Goal: Find specific page/section

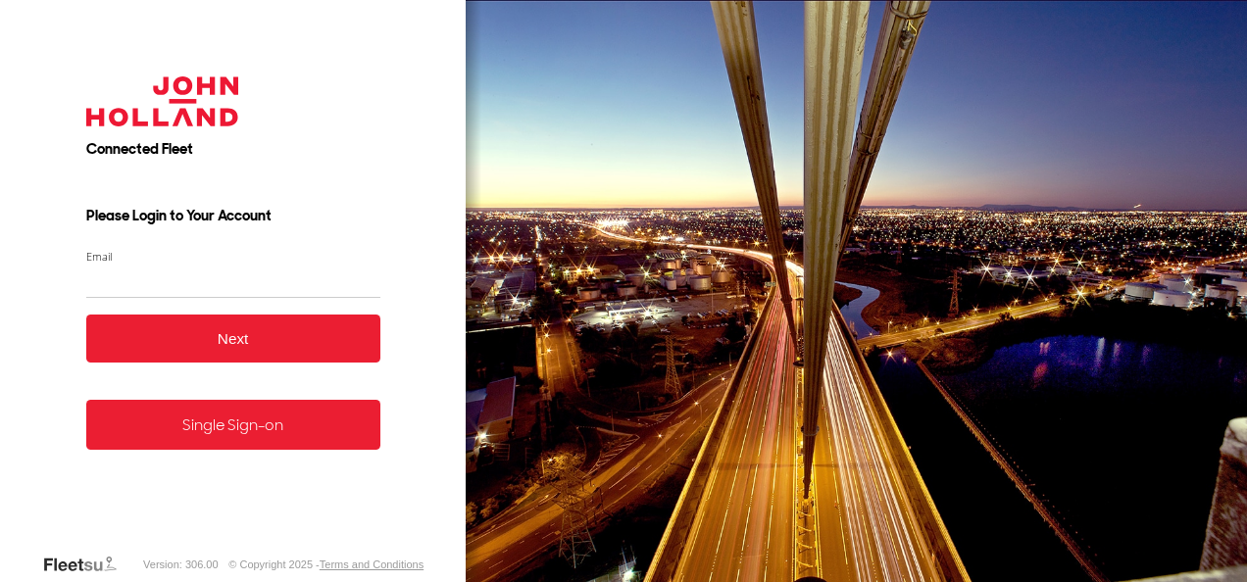
click at [143, 282] on input "Email" at bounding box center [233, 281] width 294 height 35
type input "**********"
click at [241, 337] on button "Next" at bounding box center [233, 339] width 294 height 48
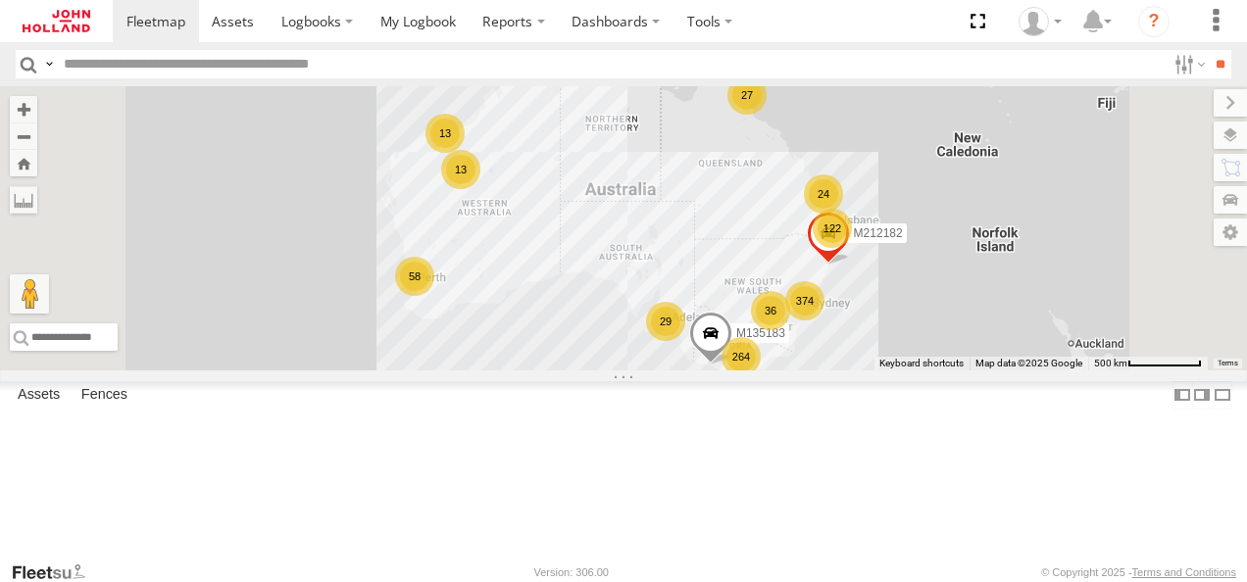
click at [161, 66] on input "text" at bounding box center [610, 64] width 1109 height 28
type input "*******"
click at [1208, 50] on input "**" at bounding box center [1219, 64] width 23 height 28
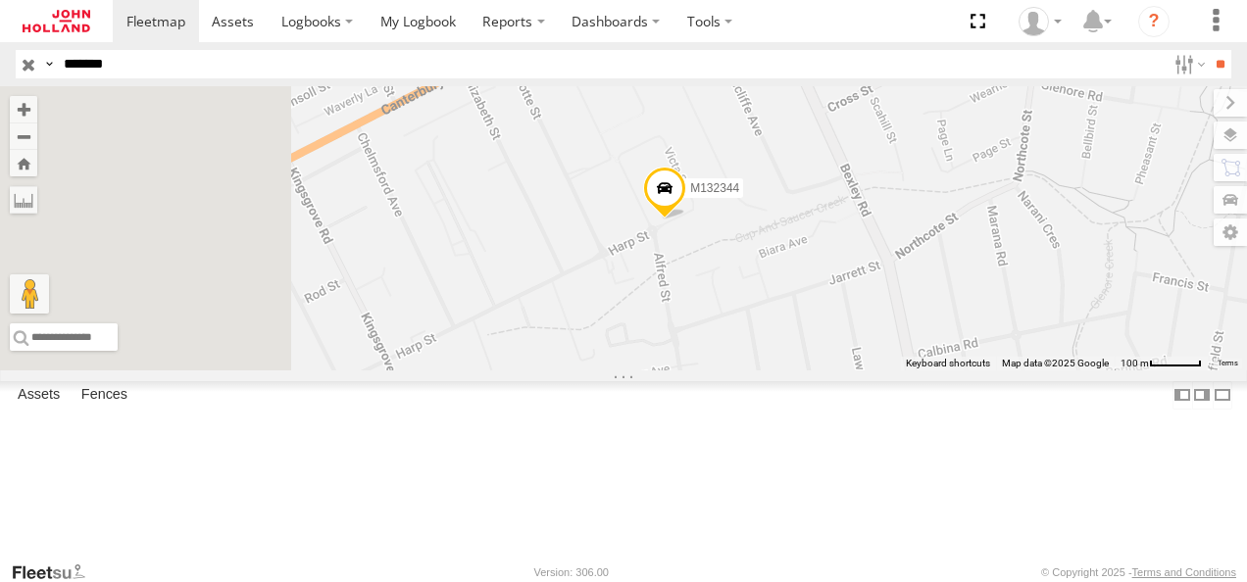
drag, startPoint x: 686, startPoint y: 396, endPoint x: 1060, endPoint y: 343, distance: 378.1
click at [1060, 343] on div "M132344" at bounding box center [623, 228] width 1247 height 284
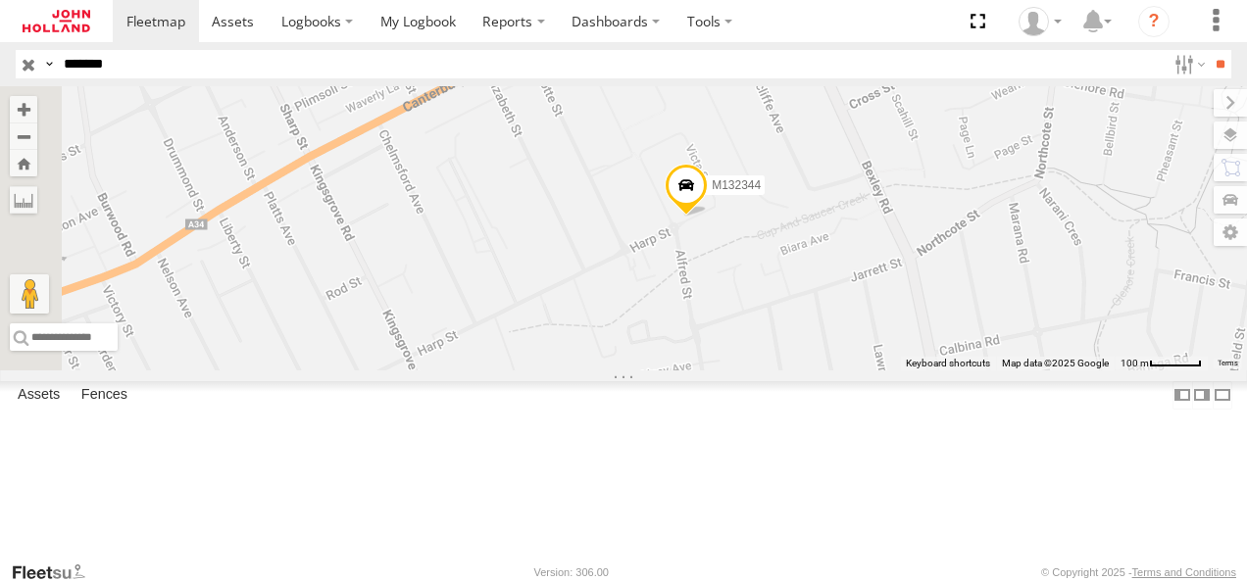
click at [708, 217] on span at bounding box center [685, 190] width 43 height 53
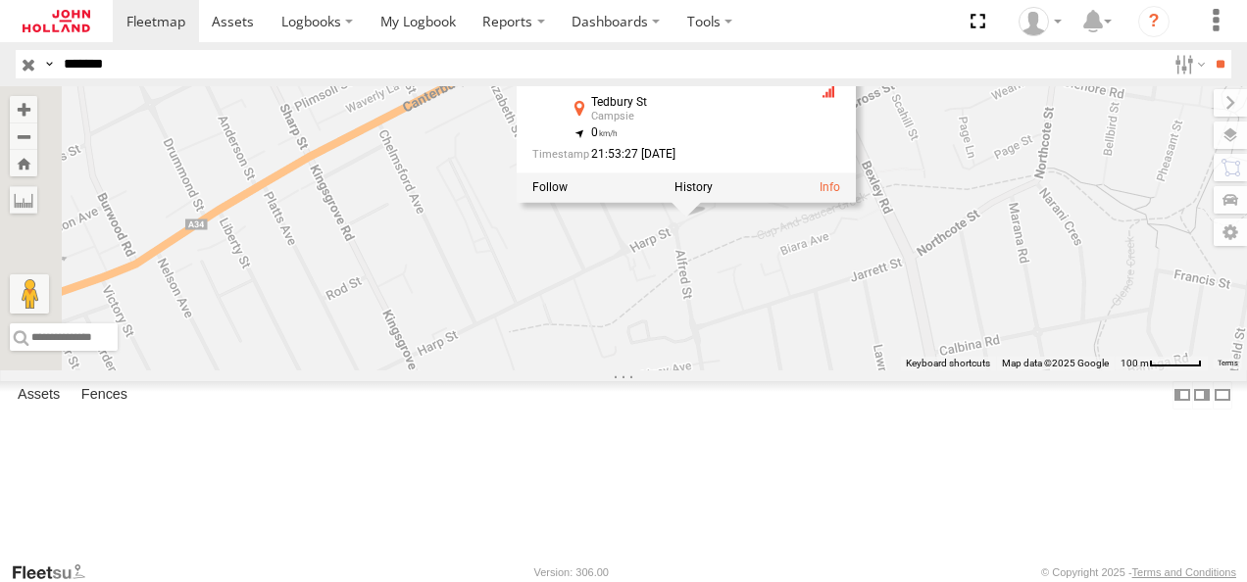
click at [780, 365] on div "M132344 M132344 7625 - More Trains More Services (MTMS) [GEOGRAPHIC_DATA] -33.9…" at bounding box center [623, 228] width 1247 height 284
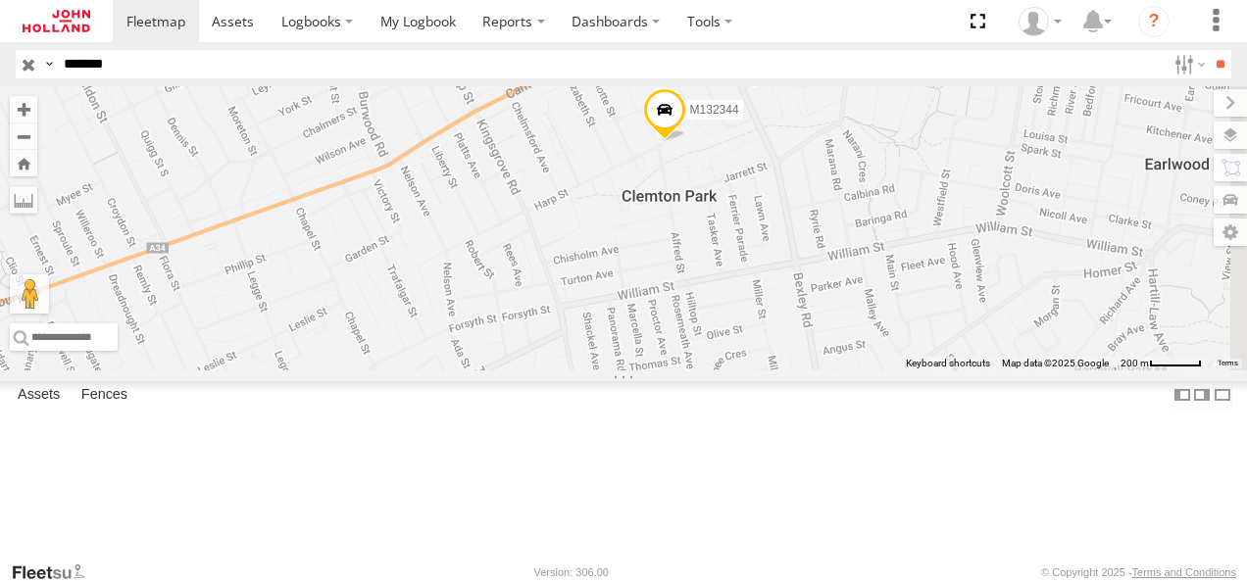
drag, startPoint x: 753, startPoint y: 439, endPoint x: 811, endPoint y: 334, distance: 119.8
click at [811, 334] on div "M132344" at bounding box center [623, 228] width 1247 height 284
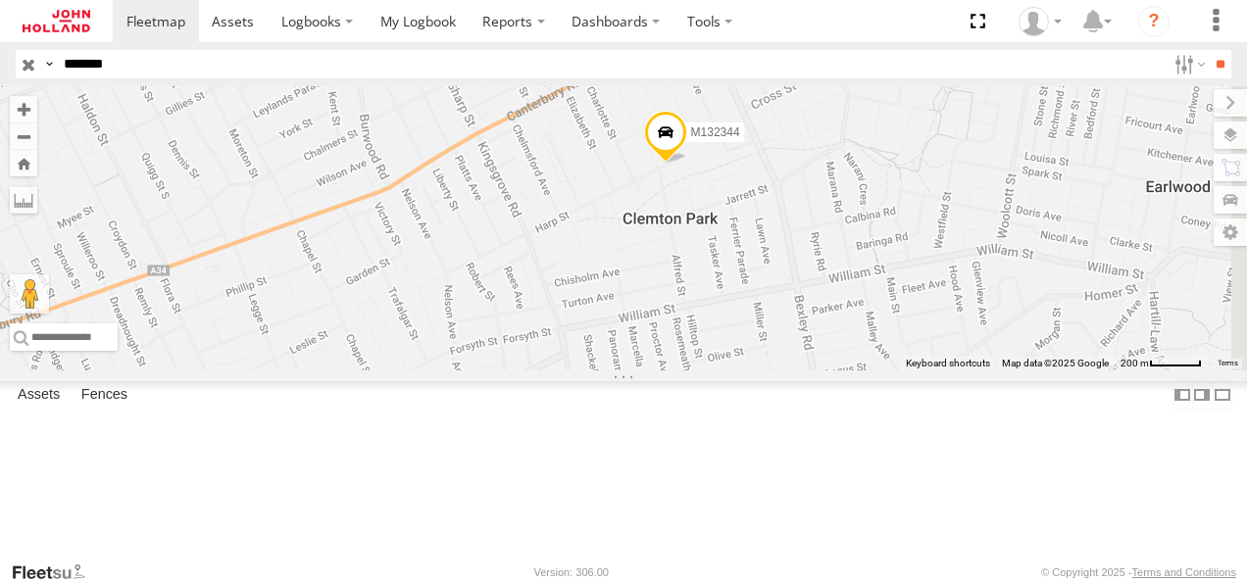
drag, startPoint x: 815, startPoint y: 319, endPoint x: 818, endPoint y: 346, distance: 26.6
click at [818, 346] on div "M132344" at bounding box center [623, 228] width 1247 height 284
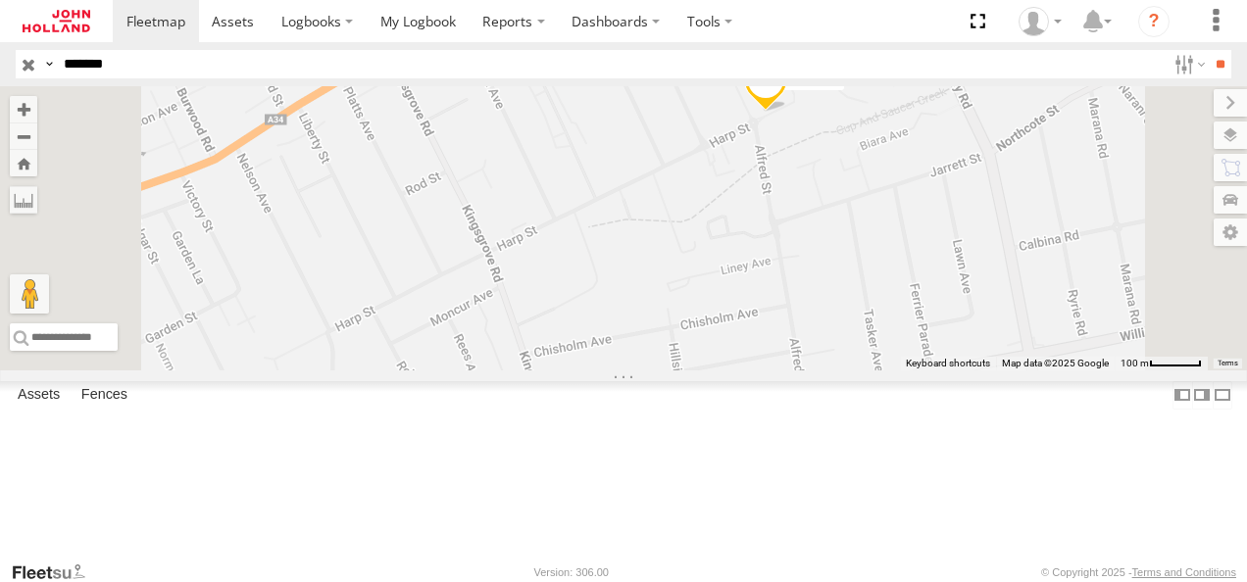
drag, startPoint x: 915, startPoint y: 129, endPoint x: 872, endPoint y: 239, distance: 117.9
click at [872, 239] on div "M132344" at bounding box center [623, 228] width 1247 height 284
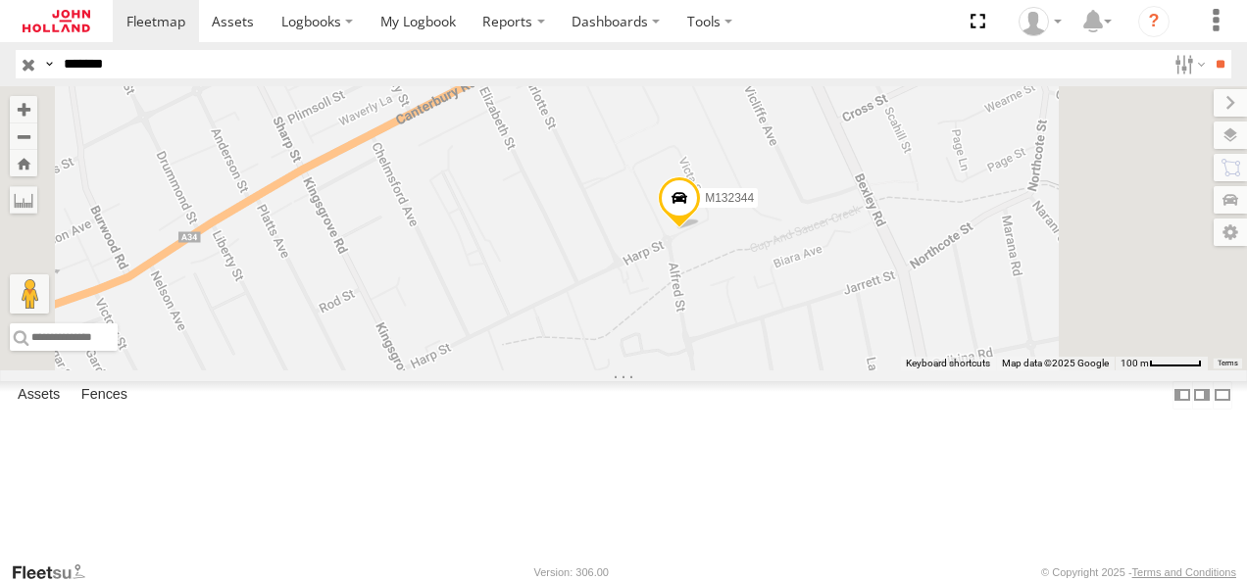
drag, startPoint x: 904, startPoint y: 172, endPoint x: 817, endPoint y: 292, distance: 147.4
click at [817, 292] on div "M132344" at bounding box center [623, 228] width 1247 height 284
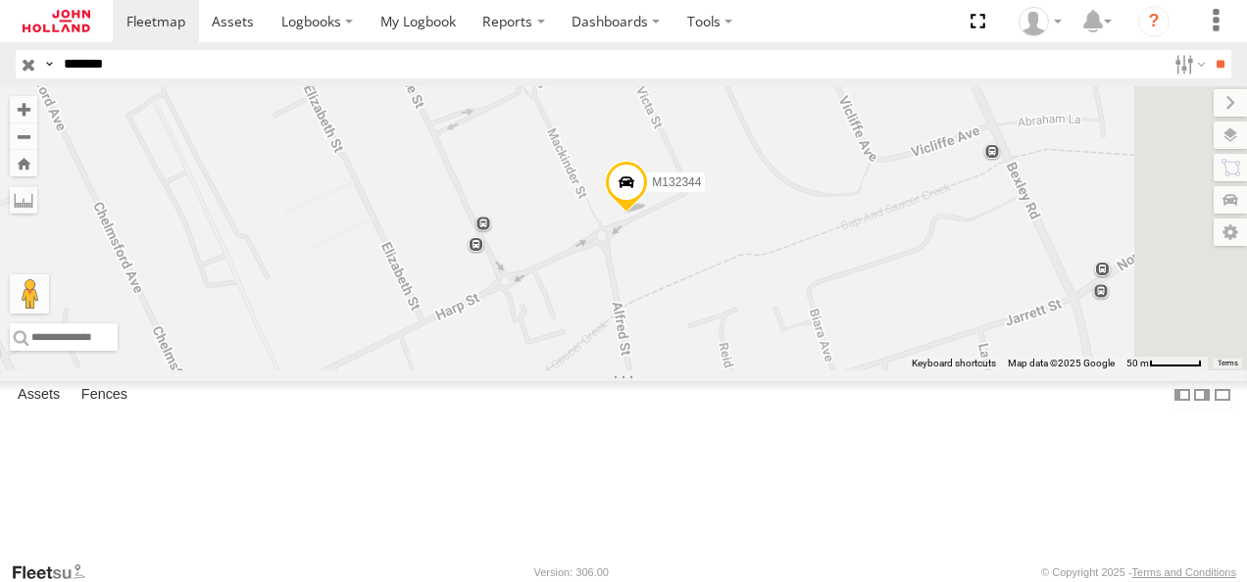
drag, startPoint x: 1153, startPoint y: 361, endPoint x: 989, endPoint y: 314, distance: 170.3
click at [989, 314] on div "M132344" at bounding box center [623, 228] width 1247 height 284
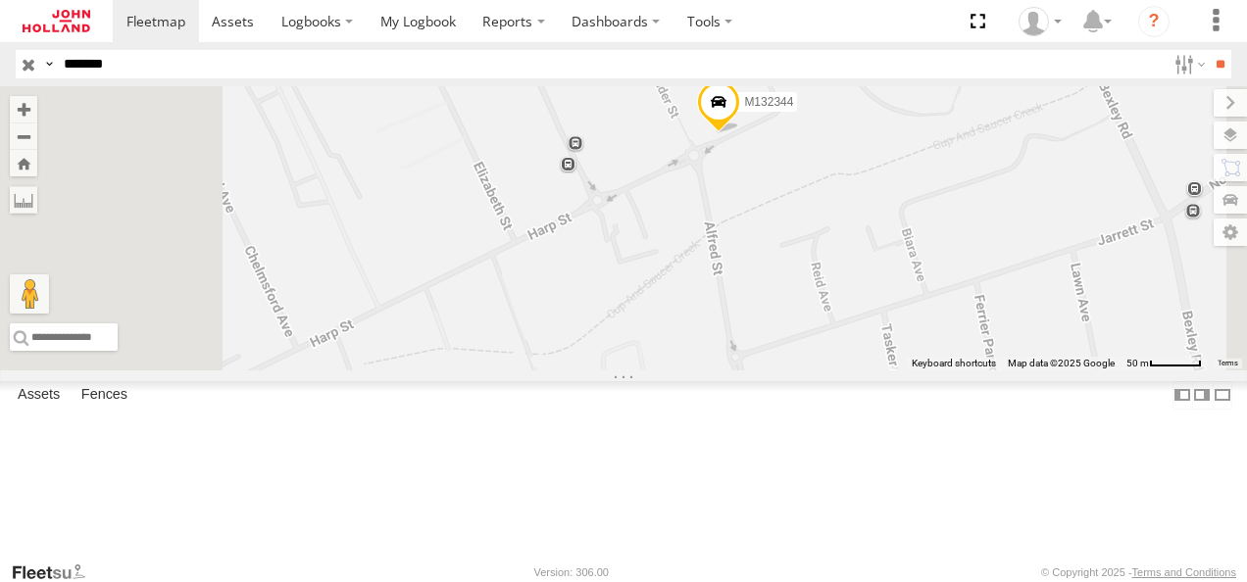
drag, startPoint x: 909, startPoint y: 363, endPoint x: 1010, endPoint y: 280, distance: 130.3
click at [1010, 280] on div "M132344" at bounding box center [623, 228] width 1247 height 284
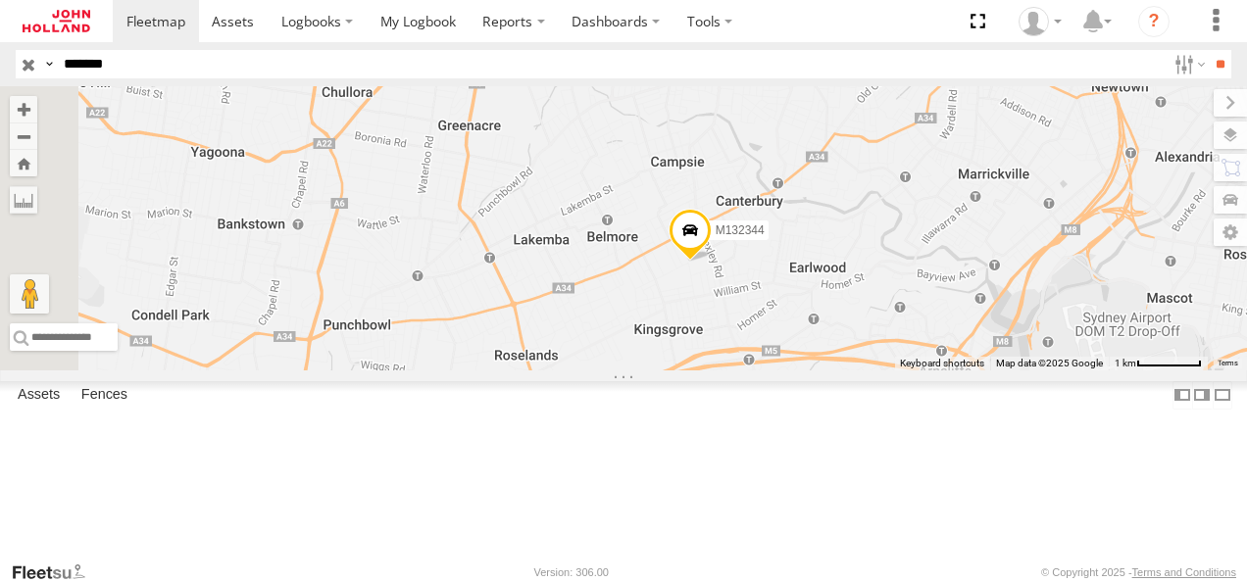
drag, startPoint x: 1119, startPoint y: 243, endPoint x: 1041, endPoint y: 323, distance: 112.3
click at [1041, 323] on div "M132344" at bounding box center [623, 228] width 1247 height 284
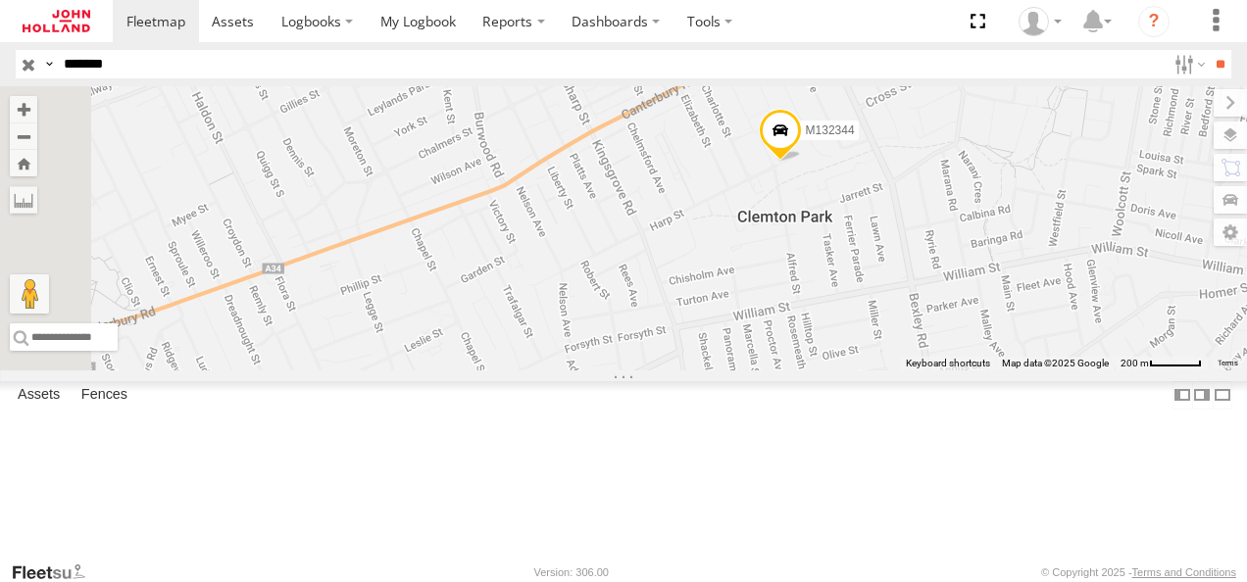
drag, startPoint x: 712, startPoint y: 330, endPoint x: 1164, endPoint y: 250, distance: 459.9
click at [1164, 250] on div "M132344" at bounding box center [623, 228] width 1247 height 284
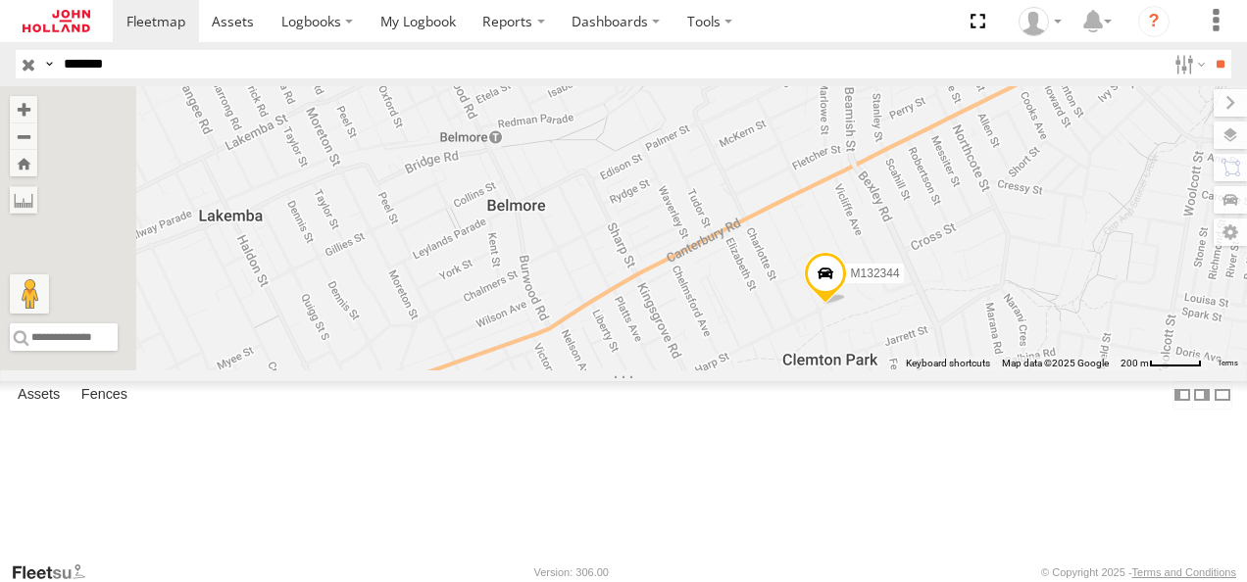
drag, startPoint x: 948, startPoint y: 269, endPoint x: 997, endPoint y: 414, distance: 153.1
click at [997, 370] on div "M132344" at bounding box center [623, 228] width 1247 height 284
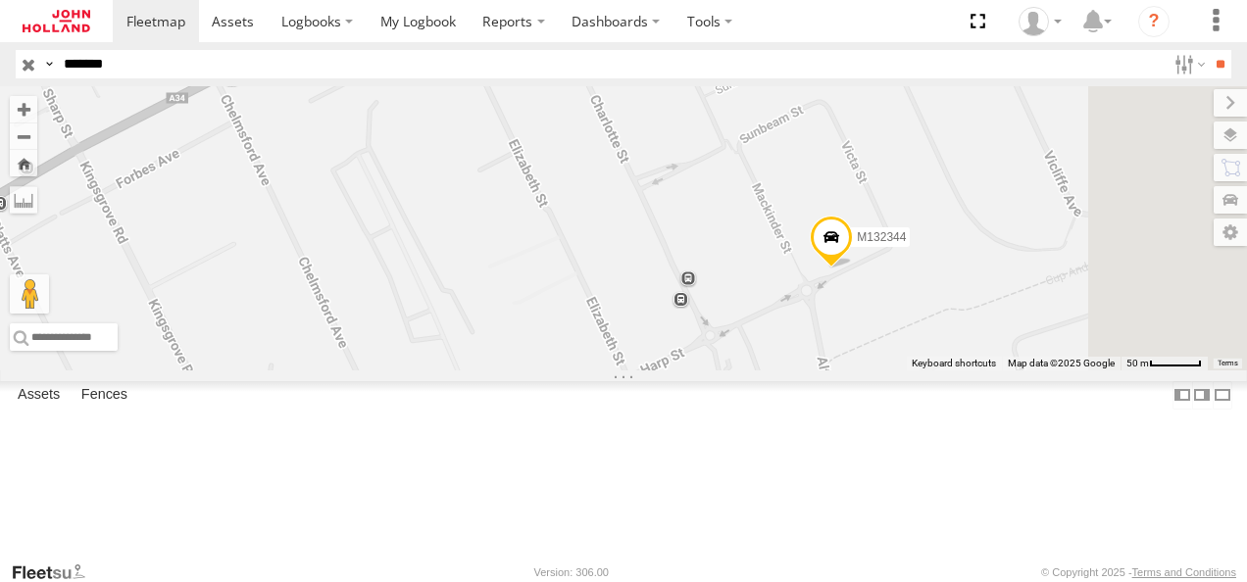
drag, startPoint x: 1225, startPoint y: 441, endPoint x: 1011, endPoint y: 438, distance: 213.7
click at [1014, 370] on div "M132344" at bounding box center [623, 228] width 1247 height 284
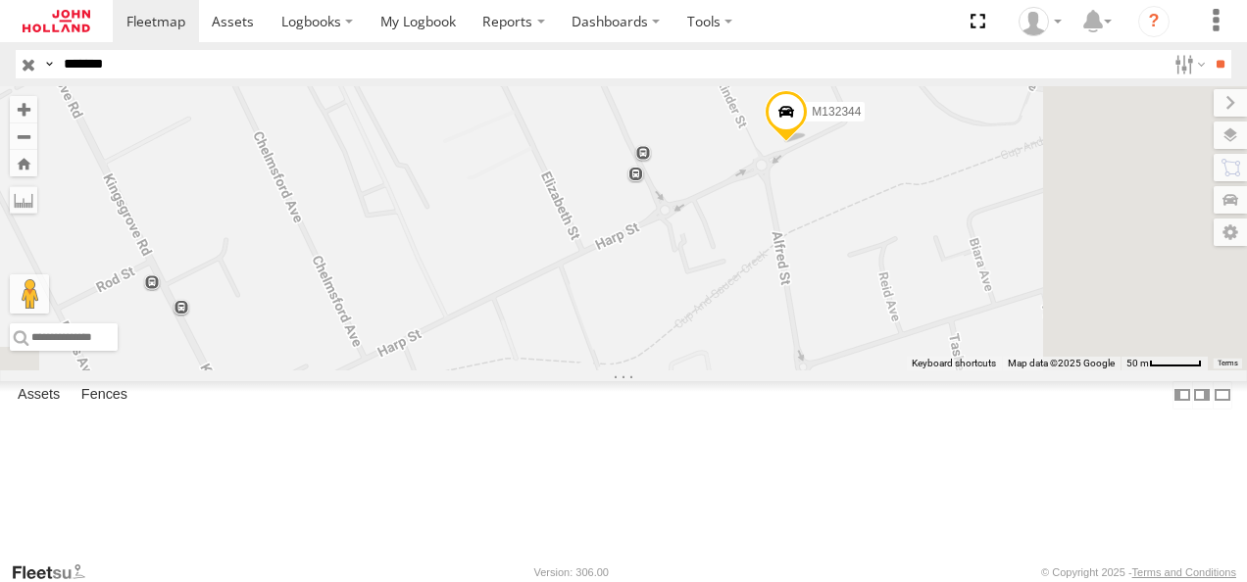
drag, startPoint x: 1108, startPoint y: 394, endPoint x: 1075, endPoint y: 270, distance: 127.9
click at [1075, 270] on div "M132344" at bounding box center [623, 228] width 1247 height 284
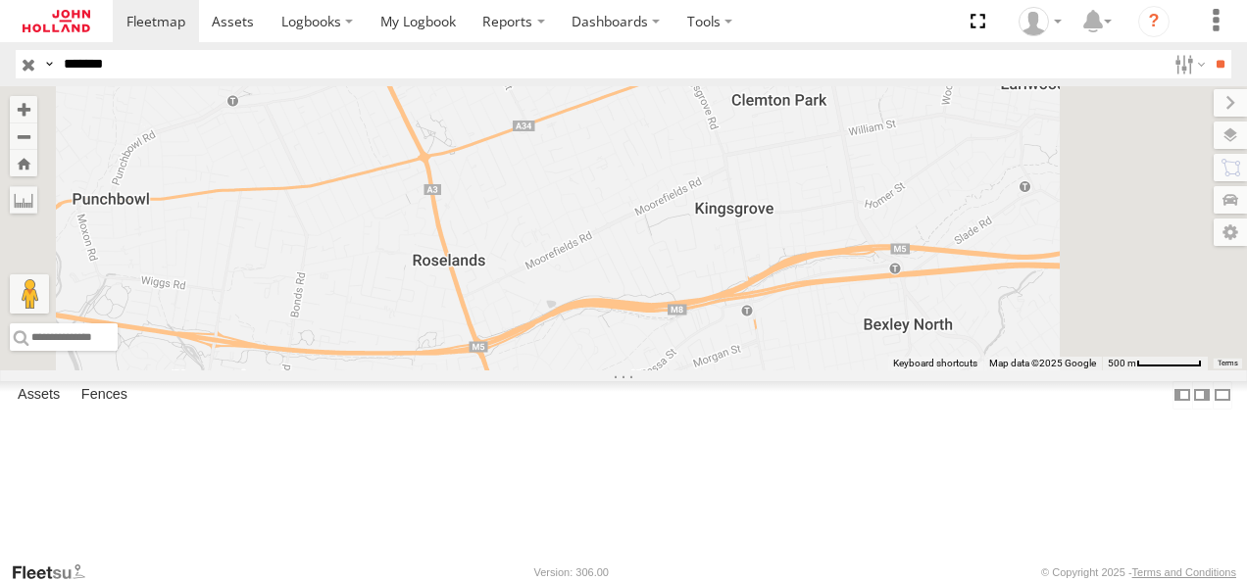
drag, startPoint x: 1114, startPoint y: 372, endPoint x: 1064, endPoint y: 273, distance: 110.9
click at [1064, 273] on div "M132344" at bounding box center [623, 228] width 1247 height 284
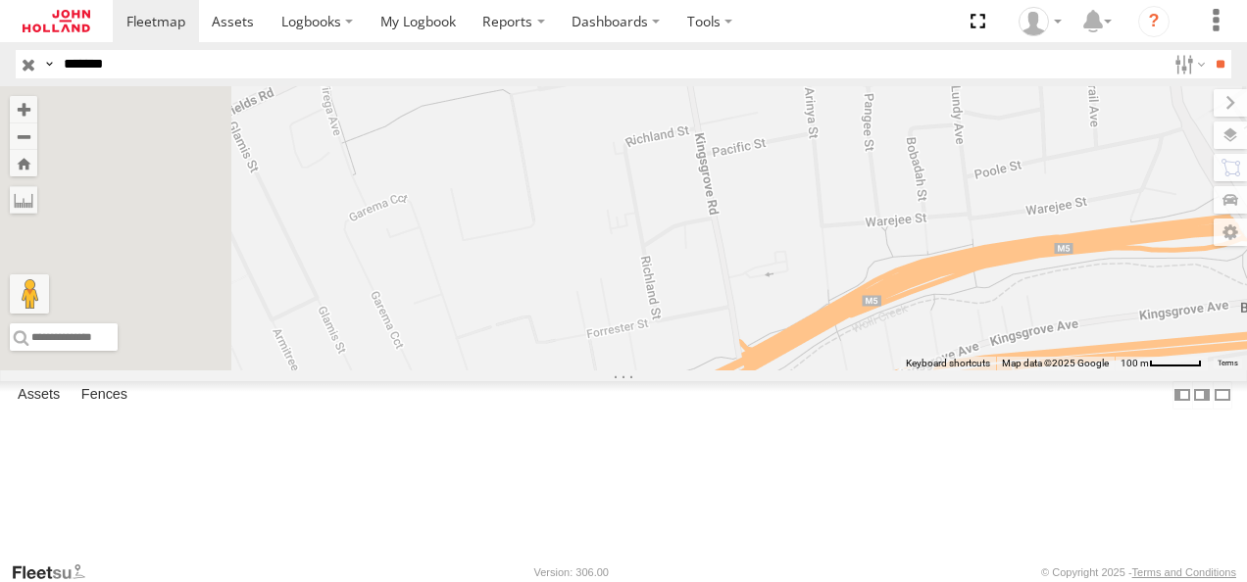
drag, startPoint x: 924, startPoint y: 267, endPoint x: 1196, endPoint y: 131, distance: 303.3
click at [1196, 131] on div "M132344" at bounding box center [623, 228] width 1247 height 284
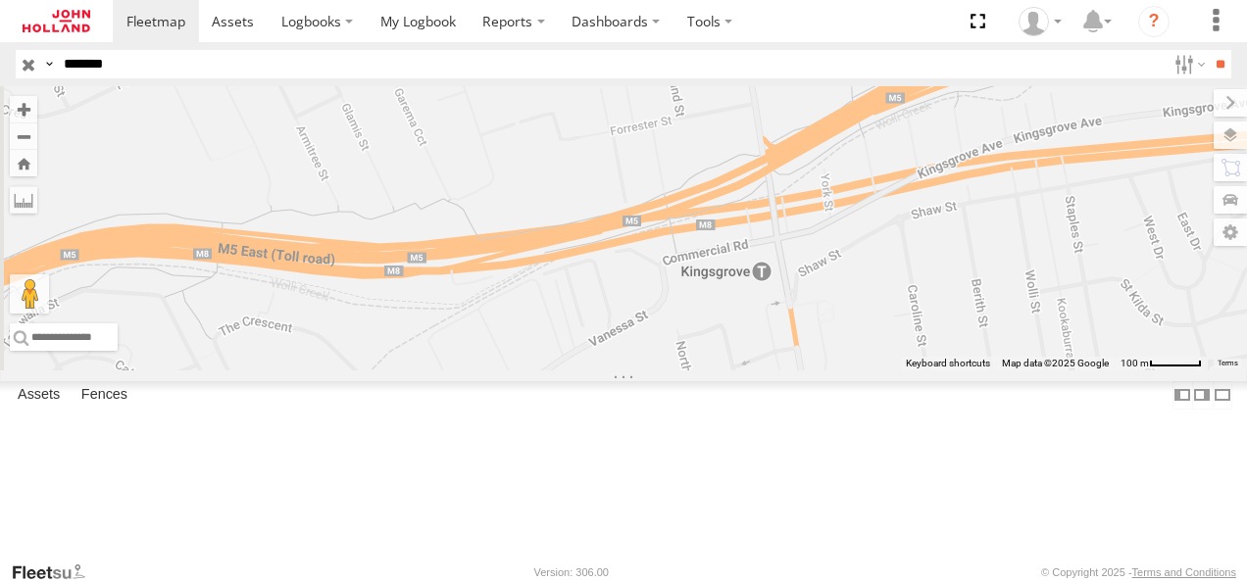
drag, startPoint x: 1031, startPoint y: 382, endPoint x: 1055, endPoint y: 177, distance: 206.2
click at [1055, 177] on div "M132344" at bounding box center [623, 228] width 1247 height 284
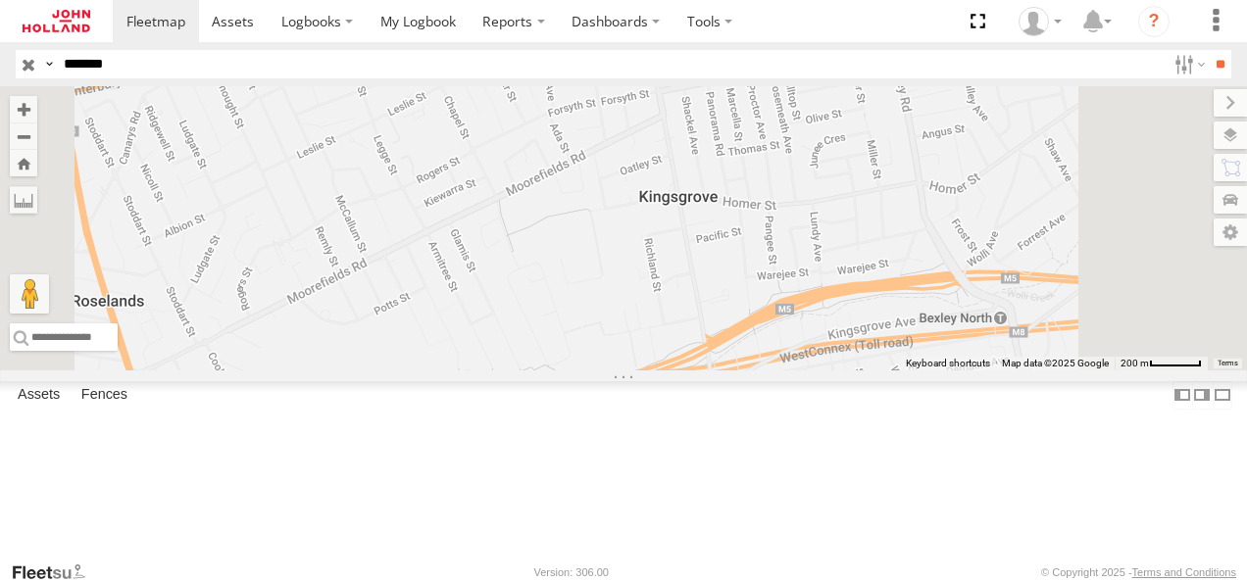
drag, startPoint x: 950, startPoint y: 165, endPoint x: 874, endPoint y: 414, distance: 260.1
click at [874, 370] on div "M132344" at bounding box center [623, 228] width 1247 height 284
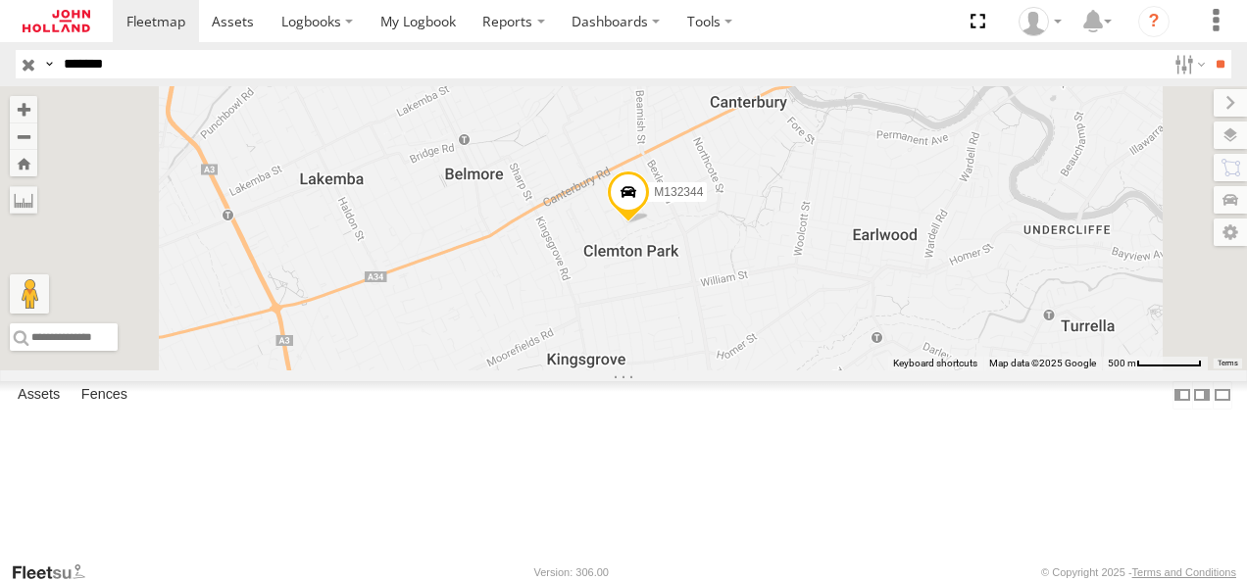
drag, startPoint x: 1002, startPoint y: 288, endPoint x: 933, endPoint y: 395, distance: 127.0
click at [933, 370] on div "M132344" at bounding box center [623, 228] width 1247 height 284
